Goal: Find specific page/section: Find specific page/section

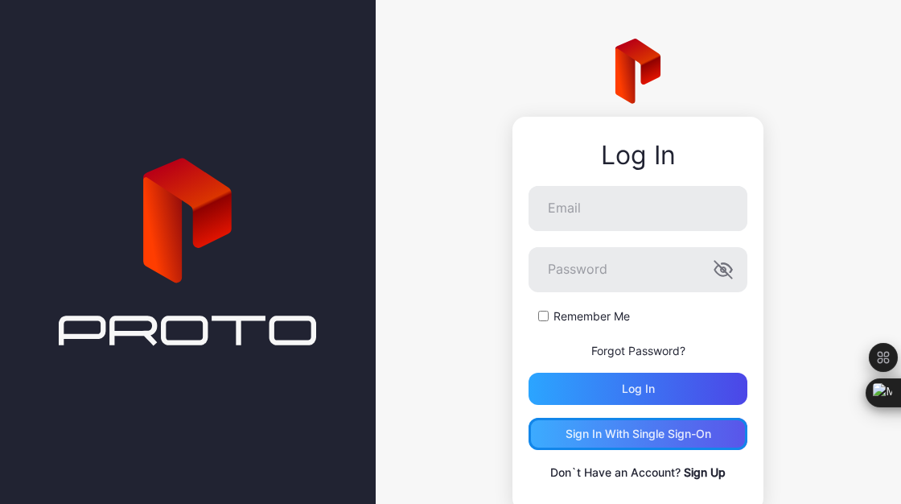
click at [601, 434] on div "Sign in With Single Sign-On" at bounding box center [639, 433] width 146 height 13
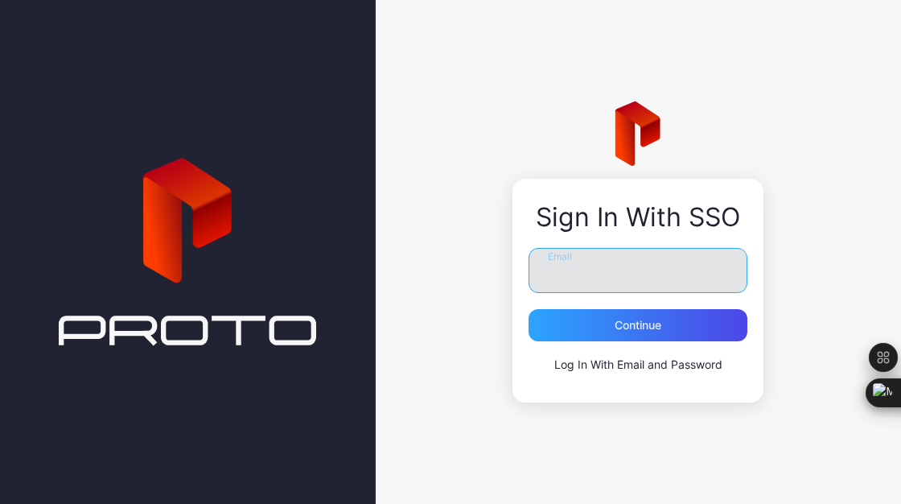
click at [587, 258] on input "Email" at bounding box center [638, 270] width 219 height 45
type input "**********"
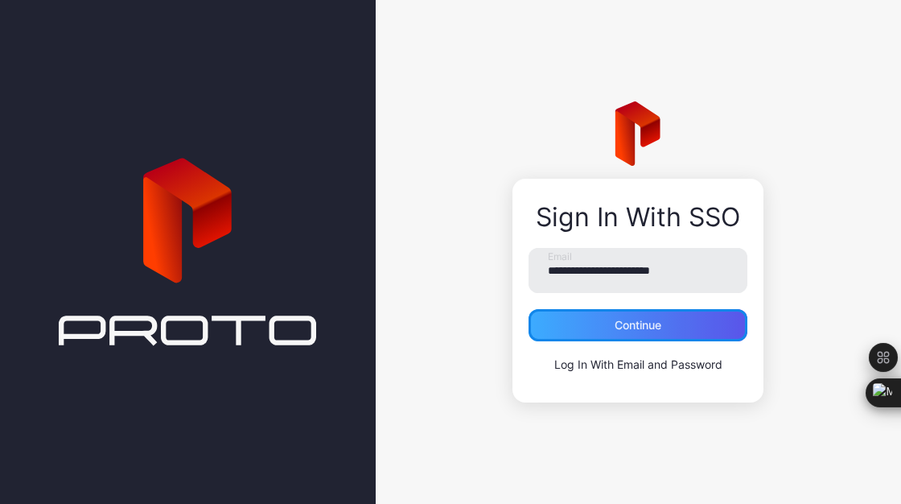
click at [650, 329] on div "Continue" at bounding box center [638, 325] width 47 height 13
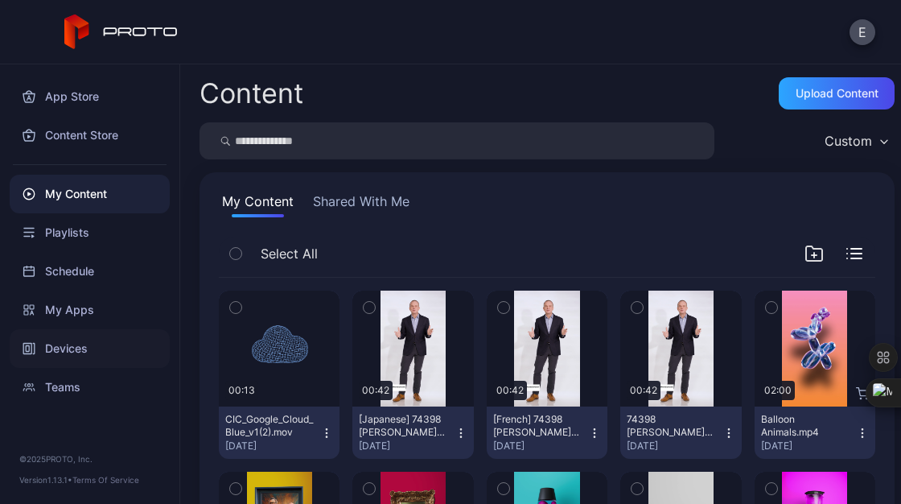
click at [82, 347] on div "Devices" at bounding box center [90, 348] width 160 height 39
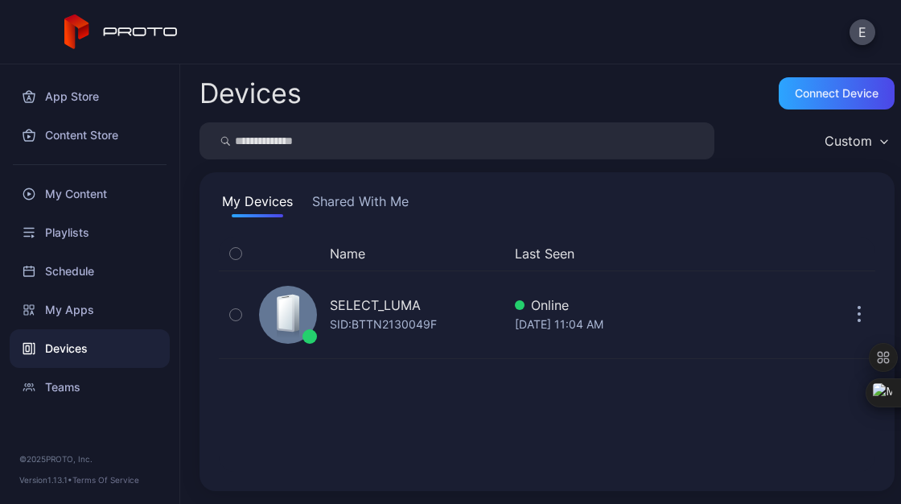
click at [376, 201] on button "Shared With Me" at bounding box center [360, 204] width 103 height 26
